Goal: Complete application form

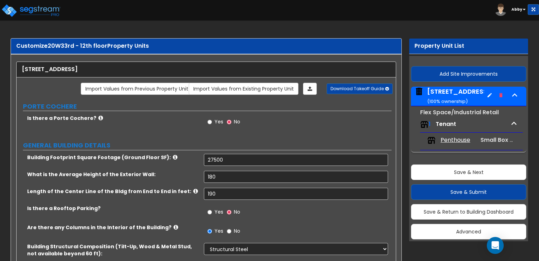
select select "4"
select select "2"
select select "5"
select select "2"
select select "12"
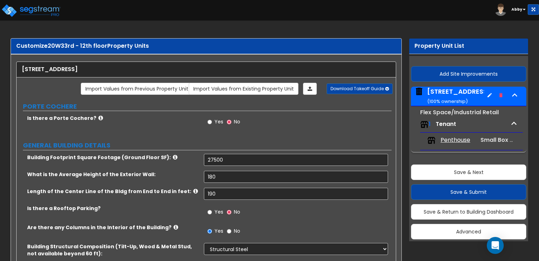
select select "2"
select select "3"
select select "1"
select select "2"
select select "4"
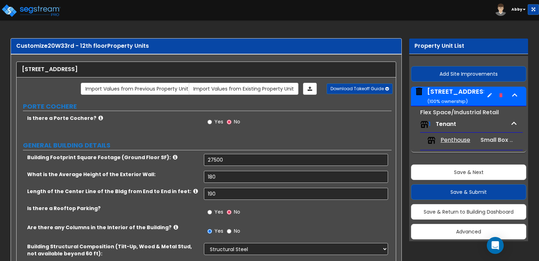
select select "2"
select select "1"
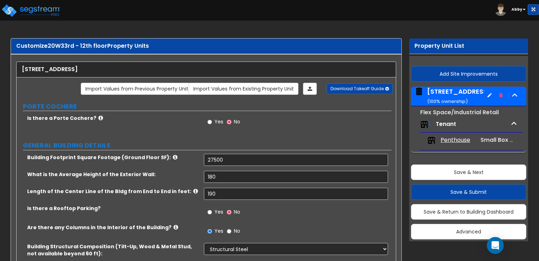
select select "2"
select select "1"
select select "2"
select select "1"
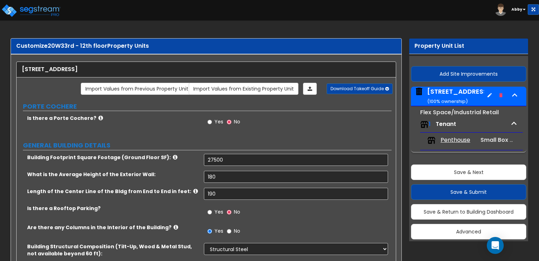
select select "1"
select select "2"
select select "1"
select select "2"
select select "1"
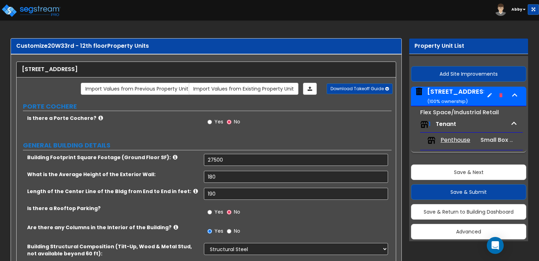
select select "8"
